Goal: Information Seeking & Learning: Learn about a topic

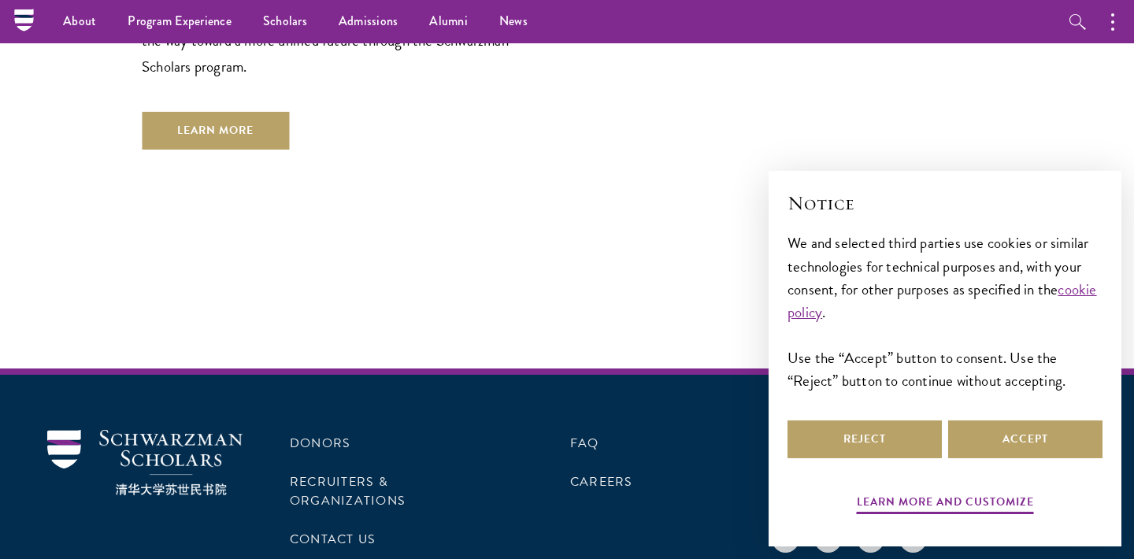
scroll to position [4677, 0]
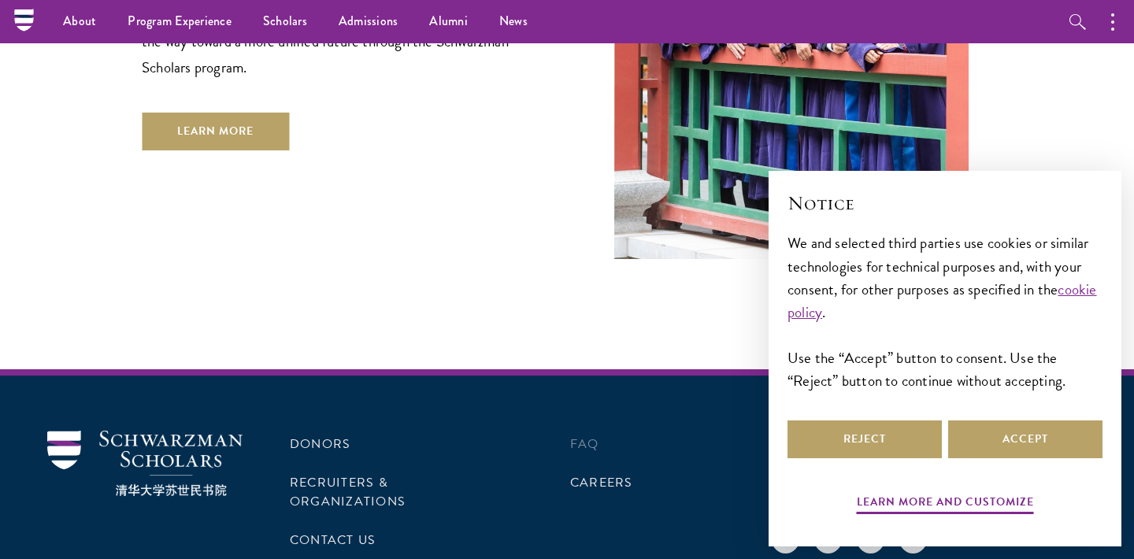
click at [580, 435] on link "FAQ" at bounding box center [584, 444] width 29 height 19
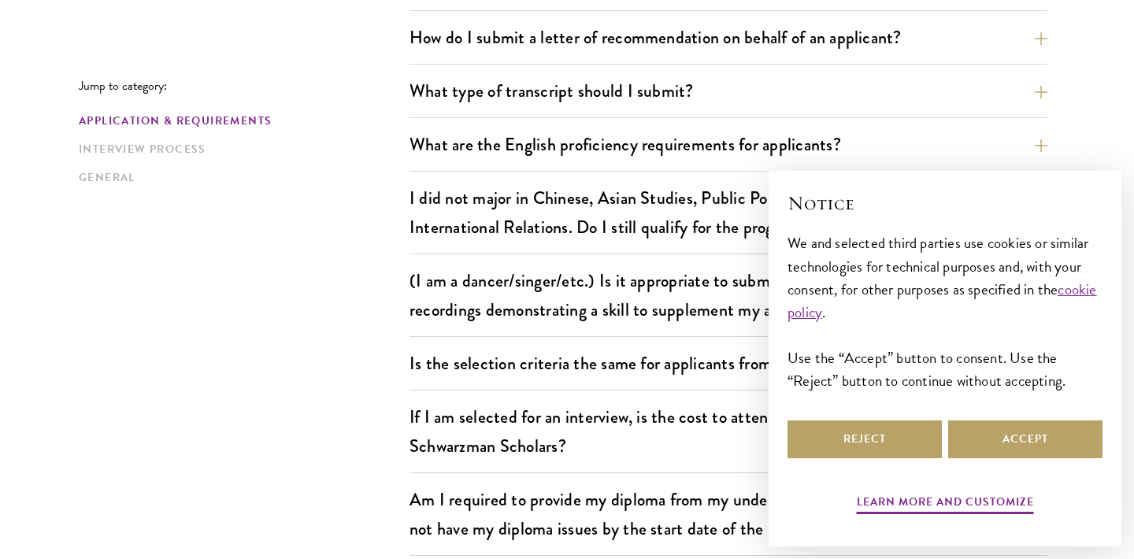
scroll to position [1218, 0]
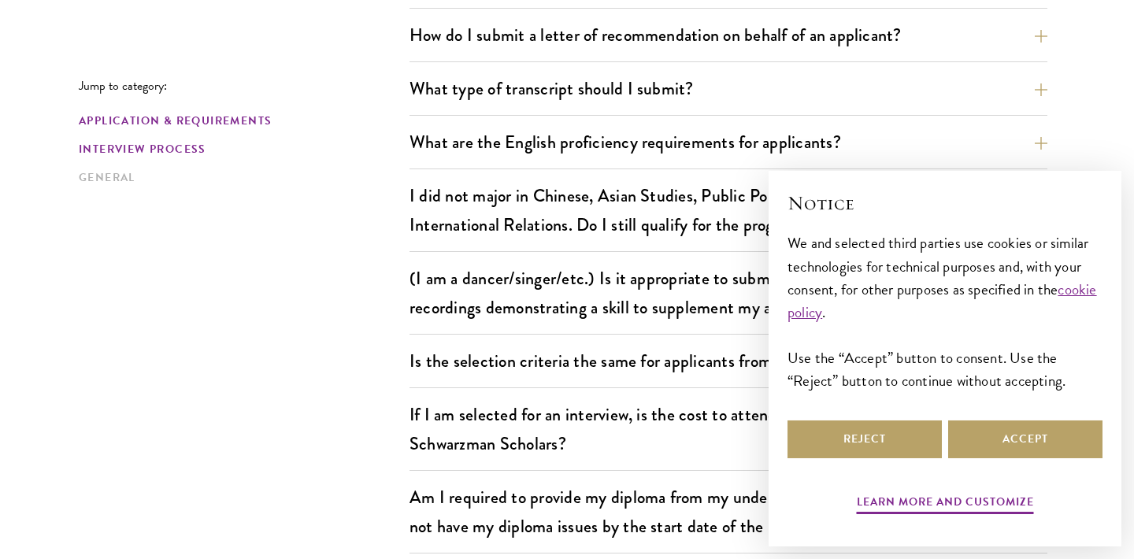
click at [214, 143] on link "Interview Process" at bounding box center [239, 149] width 321 height 17
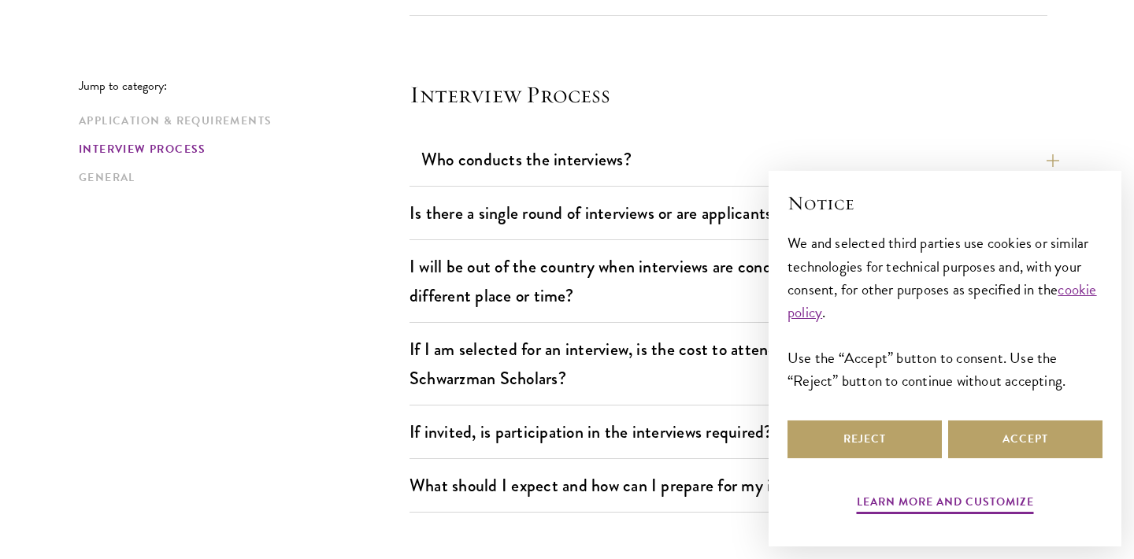
scroll to position [1871, 0]
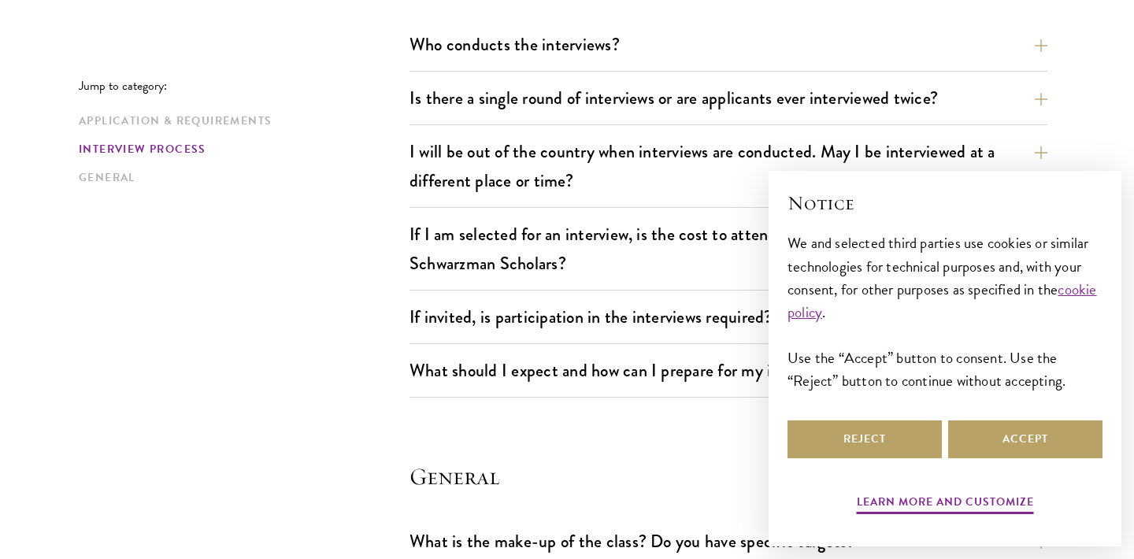
click at [707, 69] on div "Who conducts the interviews? Interview panelists are distinguished senior figur…" at bounding box center [729, 49] width 638 height 45
click at [693, 61] on button "Who conducts the interviews?" at bounding box center [740, 44] width 638 height 35
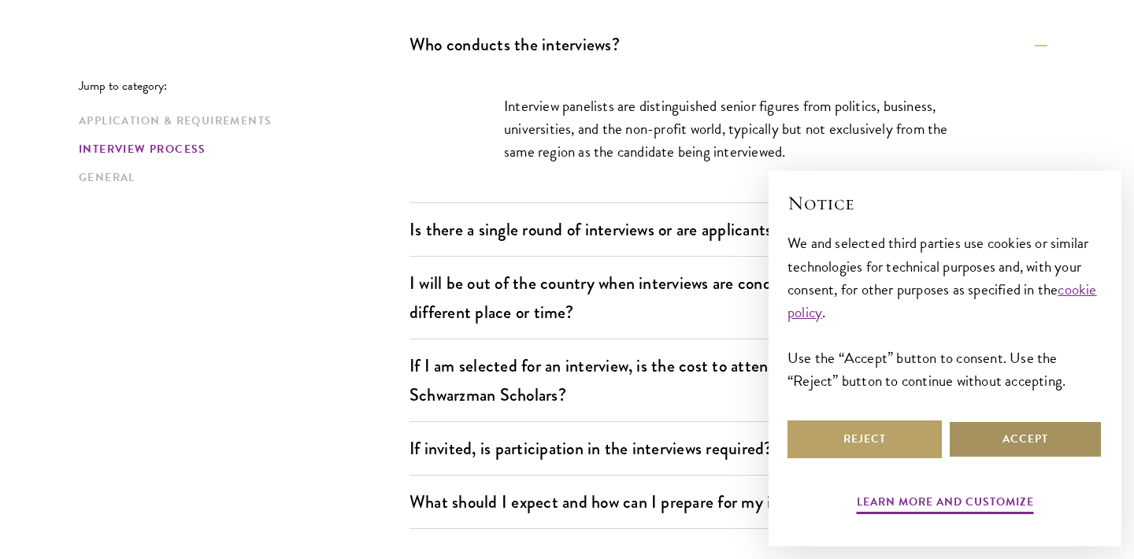
click at [1018, 446] on button "Accept" at bounding box center [1025, 440] width 154 height 38
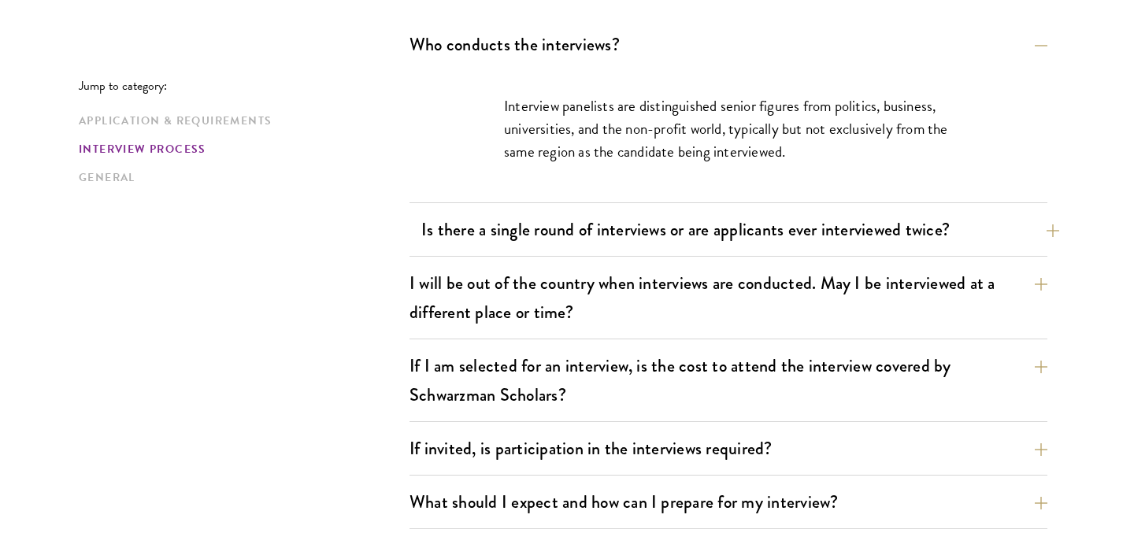
click at [827, 242] on button "Is there a single round of interviews or are applicants ever interviewed twice?" at bounding box center [740, 229] width 638 height 35
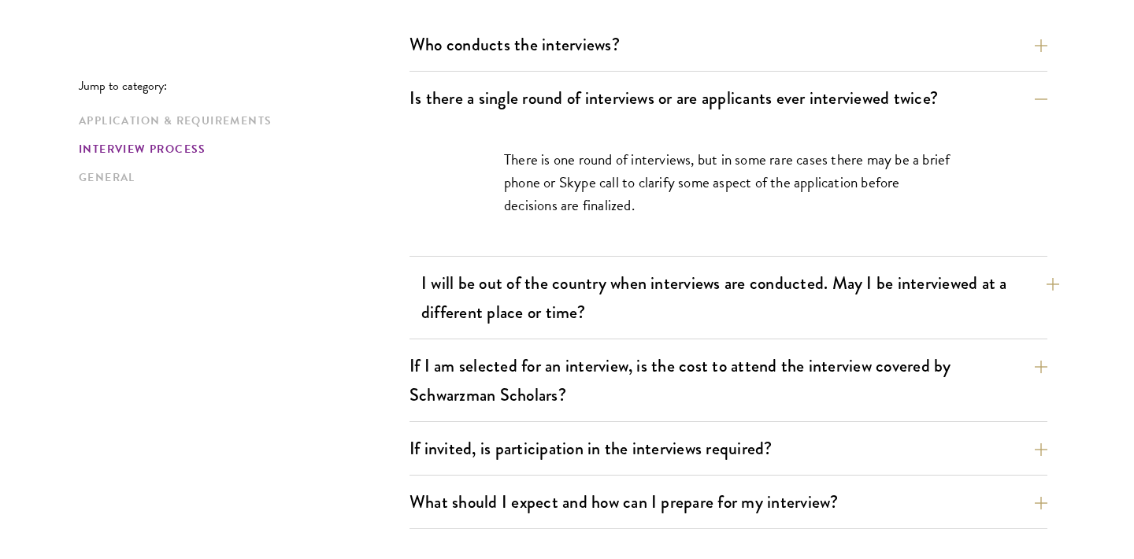
click at [837, 273] on button "I will be out of the country when interviews are conducted. May I be interviewe…" at bounding box center [740, 297] width 638 height 65
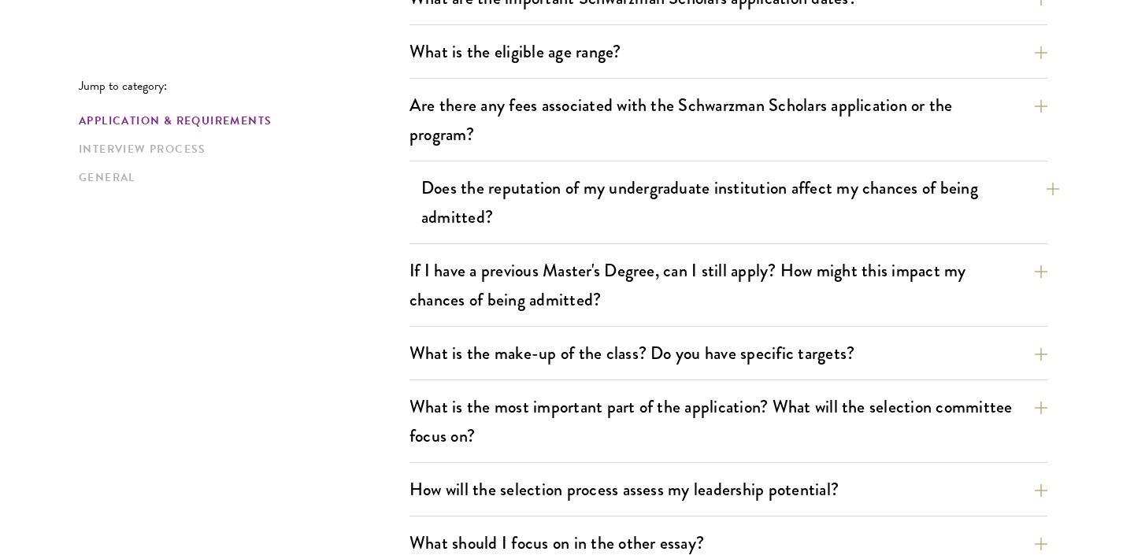
scroll to position [895, 0]
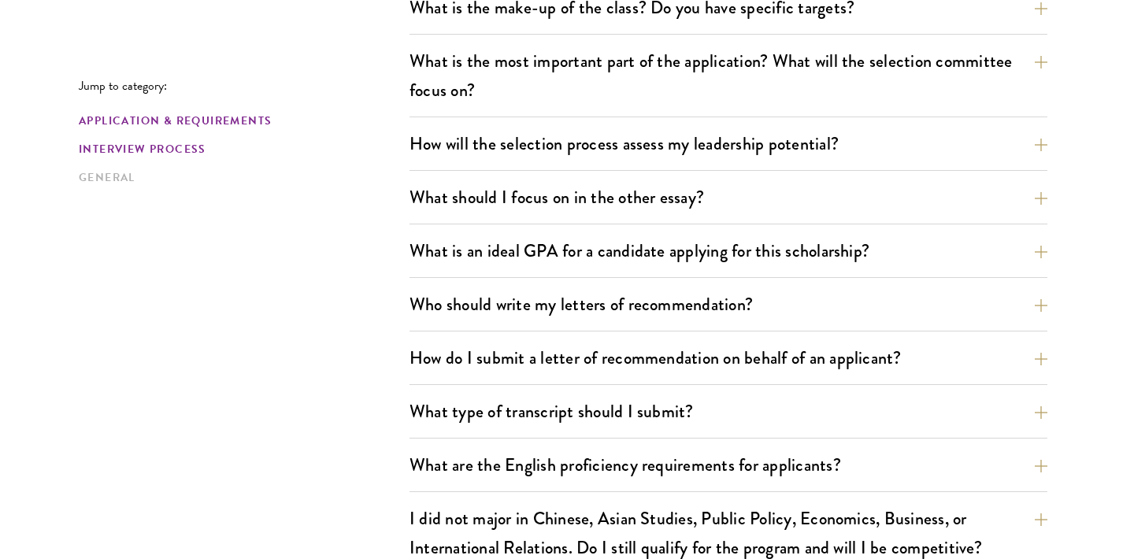
click at [197, 149] on link "Interview Process" at bounding box center [239, 149] width 321 height 17
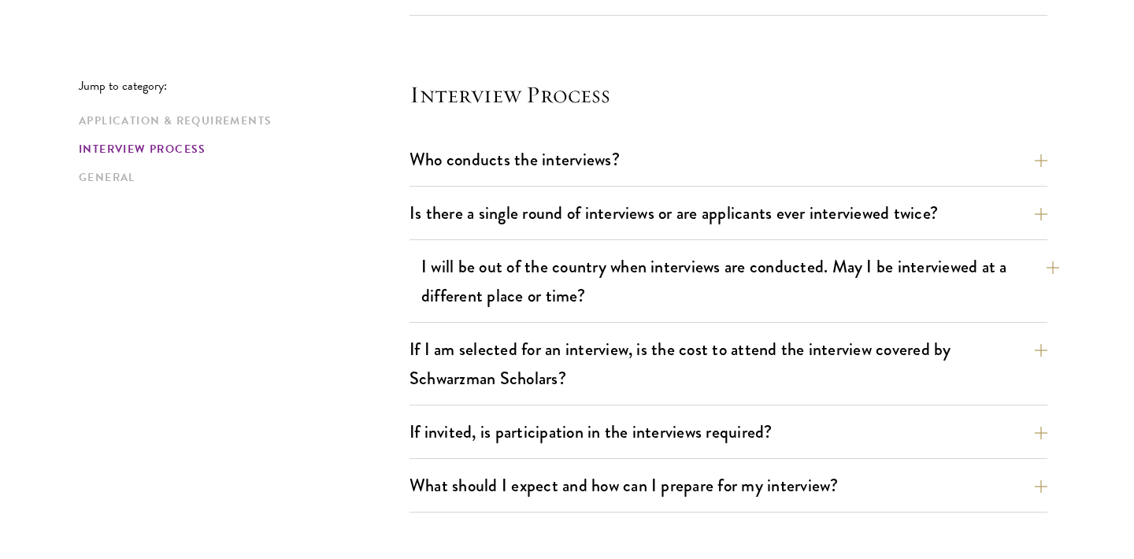
click at [779, 292] on button "I will be out of the country when interviews are conducted. May I be interviewe…" at bounding box center [740, 281] width 638 height 65
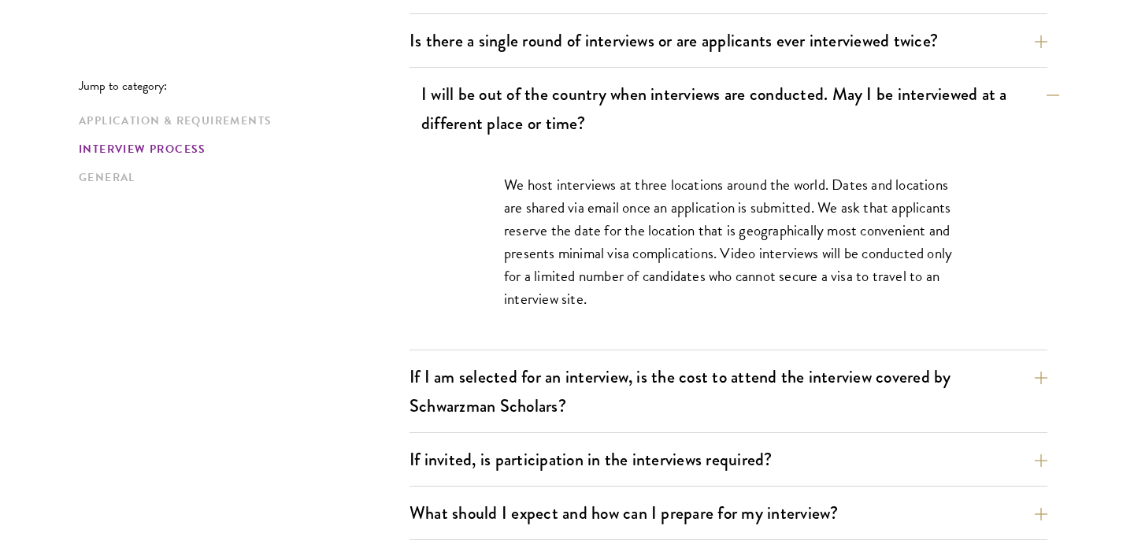
scroll to position [1928, 0]
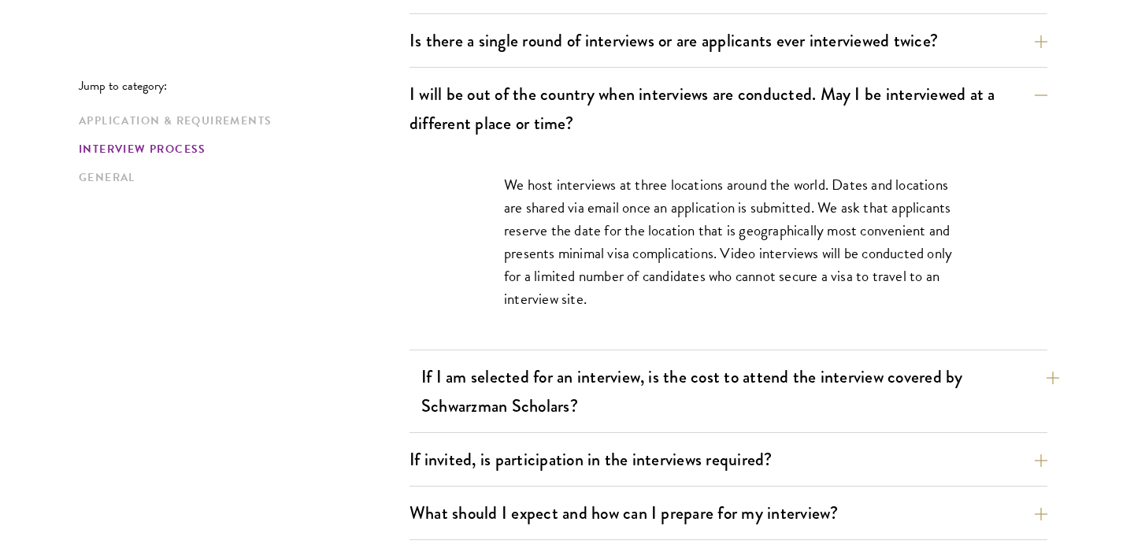
click at [765, 402] on button "If I am selected for an interview, is the cost to attend the interview covered …" at bounding box center [740, 391] width 638 height 65
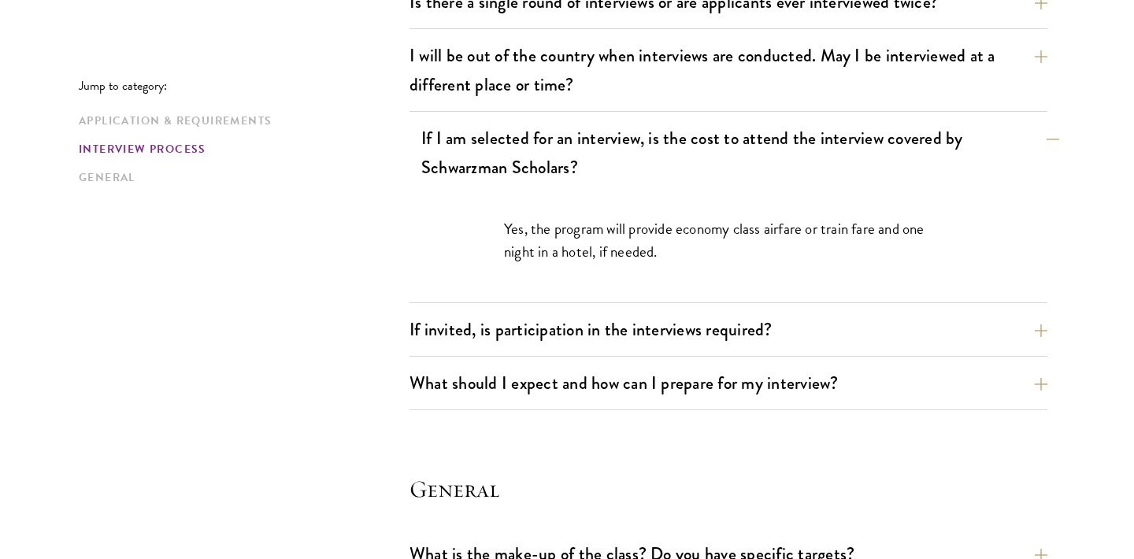
scroll to position [1974, 0]
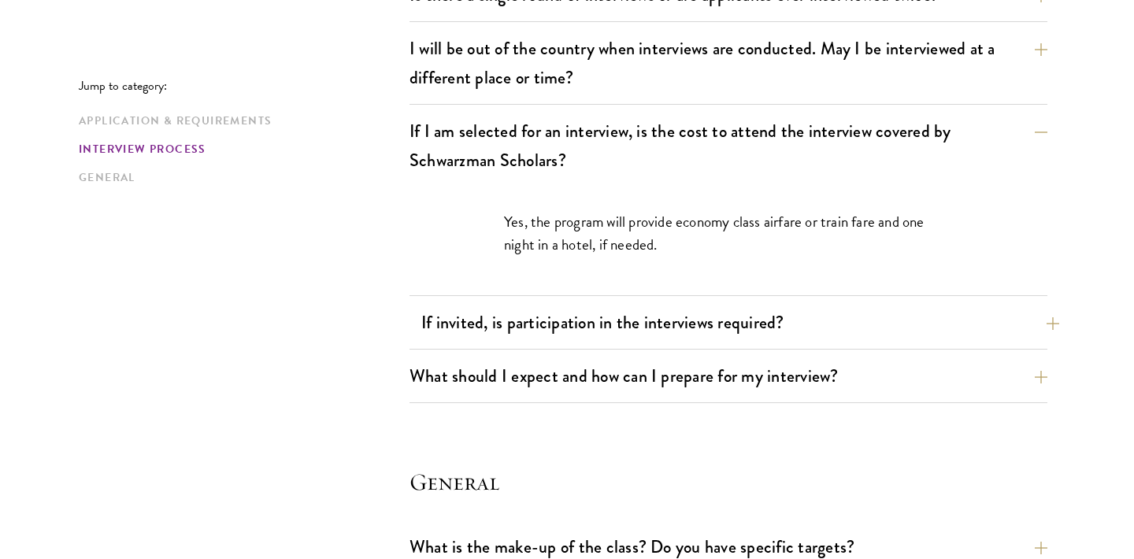
click at [771, 328] on button "If invited, is participation in the interviews required?" at bounding box center [740, 322] width 638 height 35
